Goal: Find specific page/section: Find specific page/section

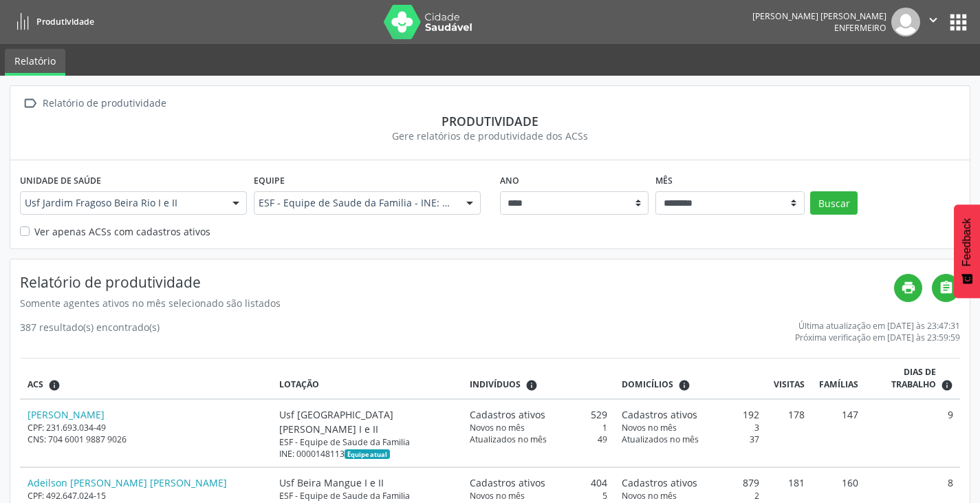
click at [931, 25] on icon "" at bounding box center [933, 19] width 15 height 15
click at [892, 85] on link "Sair" at bounding box center [898, 83] width 95 height 19
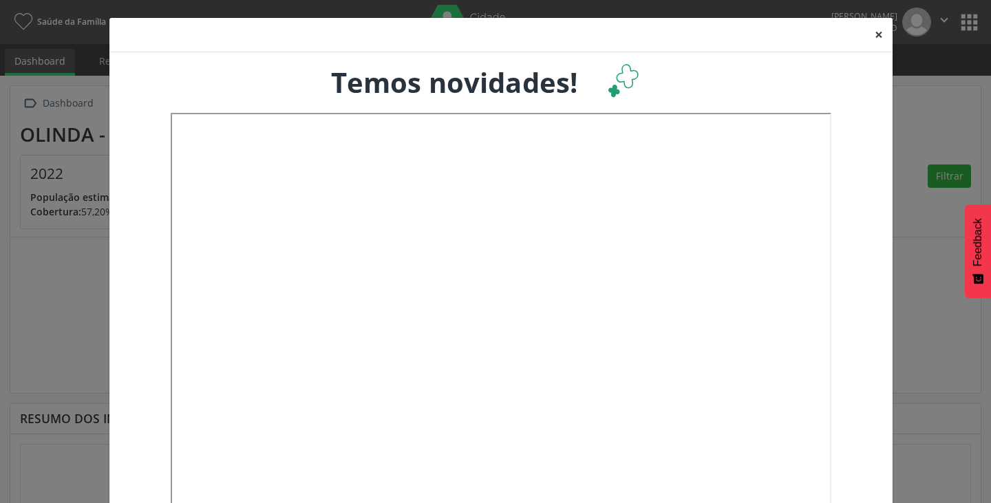
click at [875, 34] on button "×" at bounding box center [879, 35] width 28 height 34
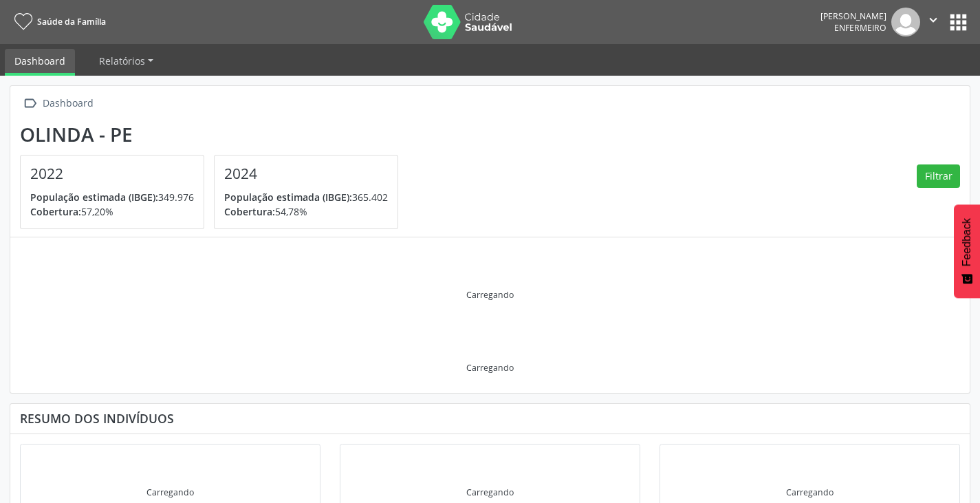
click at [956, 24] on button "apps" at bounding box center [959, 22] width 24 height 24
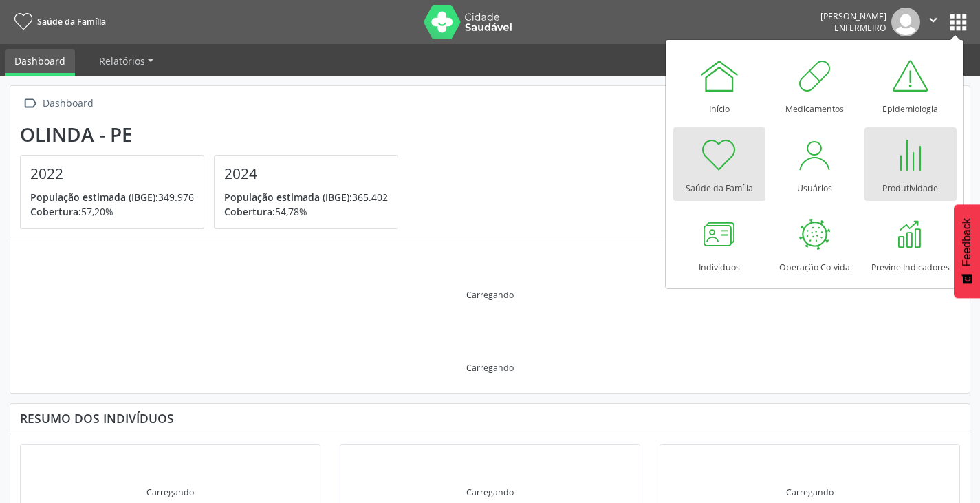
click at [899, 159] on div at bounding box center [910, 154] width 41 height 41
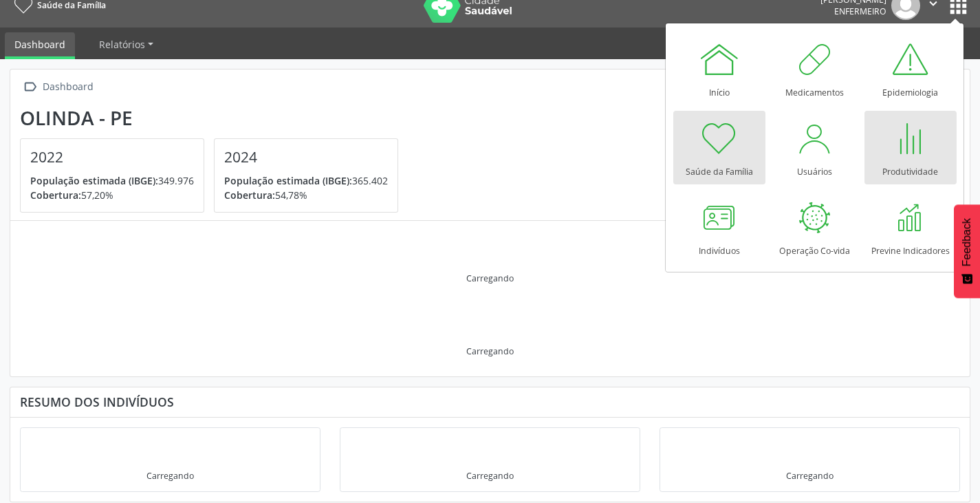
scroll to position [25, 0]
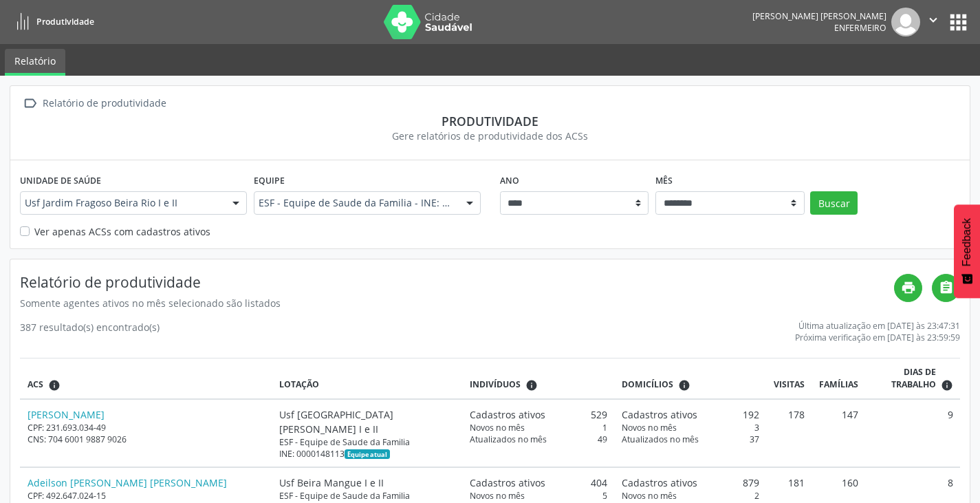
click at [34, 232] on label "Ver apenas ACSs com cadastros ativos" at bounding box center [122, 231] width 176 height 14
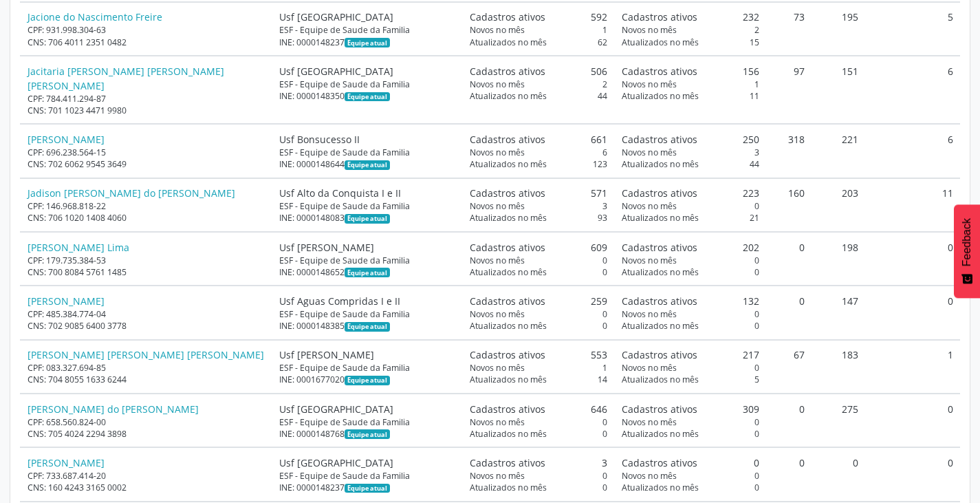
scroll to position [8943, 0]
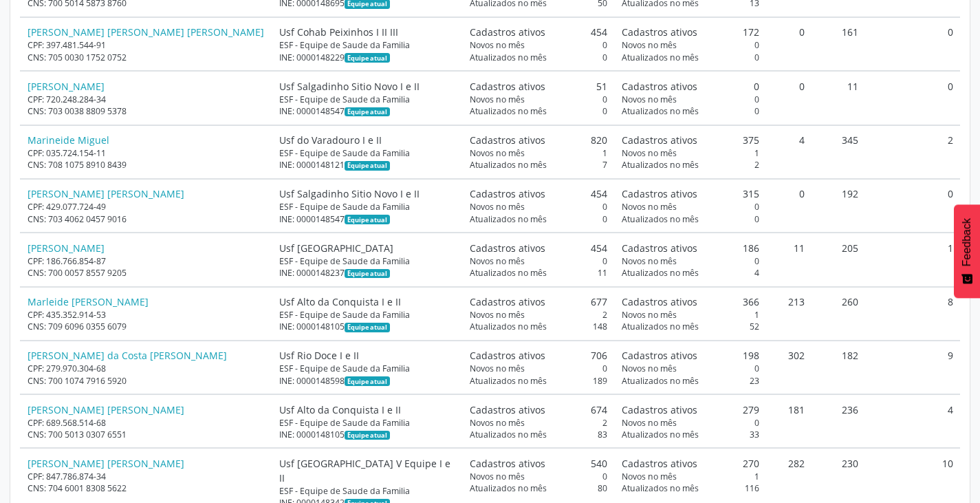
scroll to position [15685, 0]
